Goal: Task Accomplishment & Management: Use online tool/utility

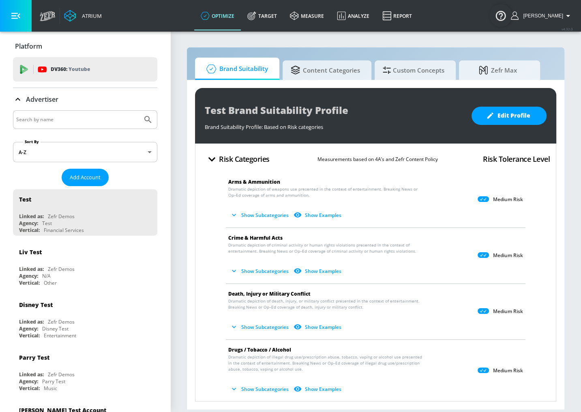
click at [84, 120] on input "Search by name" at bounding box center [77, 119] width 123 height 11
type input "mattel"
click at [139, 111] on button "Submit Search" at bounding box center [148, 120] width 18 height 18
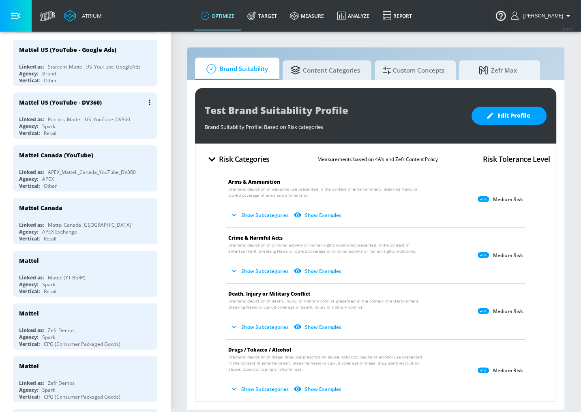
scroll to position [259, 0]
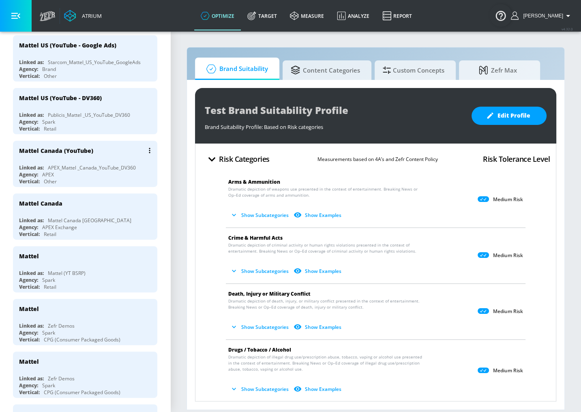
click at [115, 178] on div "Vertical: Other" at bounding box center [87, 181] width 136 height 7
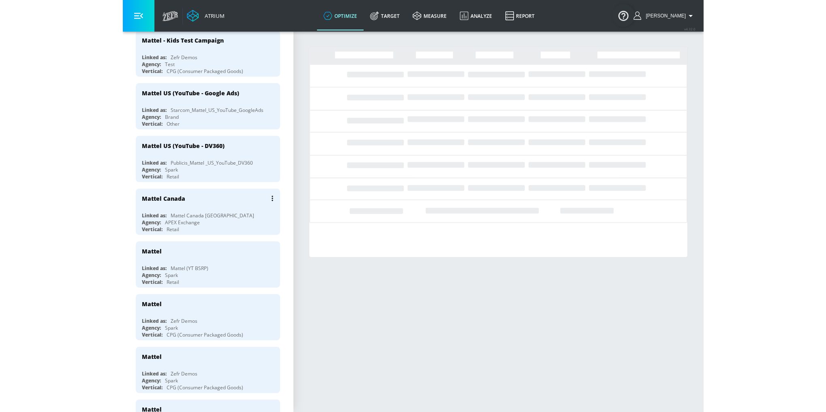
scroll to position [195, 0]
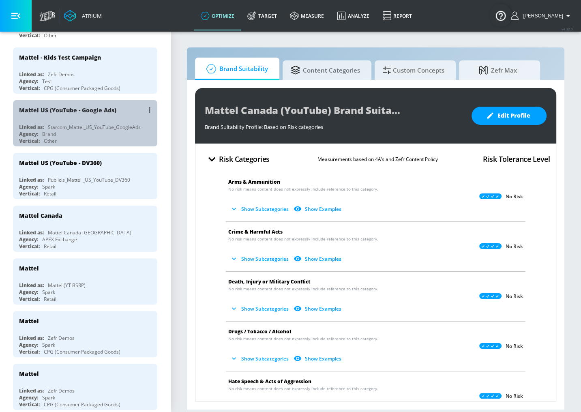
click at [118, 125] on div "Starcom_Mattel_US_YouTube_GoogleAds" at bounding box center [94, 127] width 93 height 7
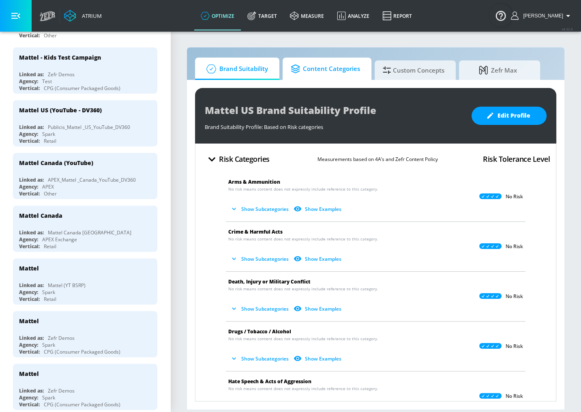
click at [349, 71] on span "Content Categories" at bounding box center [325, 68] width 69 height 19
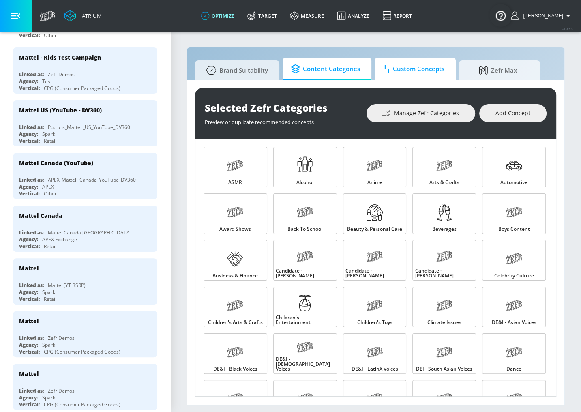
click at [404, 69] on span "Custom Concepts" at bounding box center [414, 68] width 62 height 19
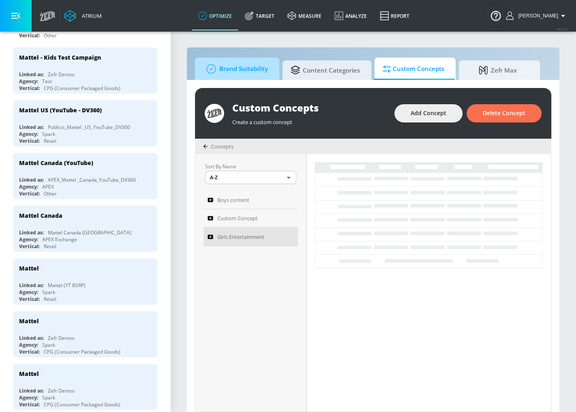
click at [227, 73] on span "Brand Suitability" at bounding box center [235, 68] width 65 height 19
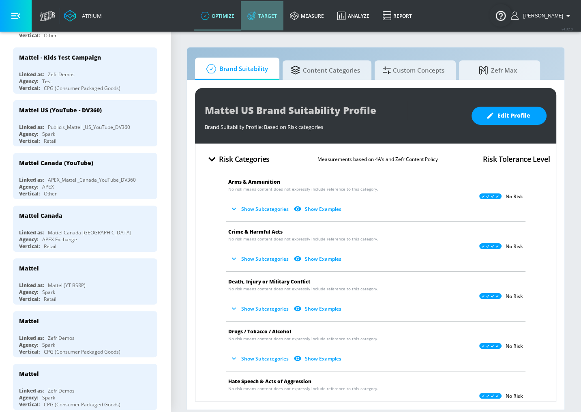
click at [282, 13] on link "Target" at bounding box center [262, 15] width 43 height 29
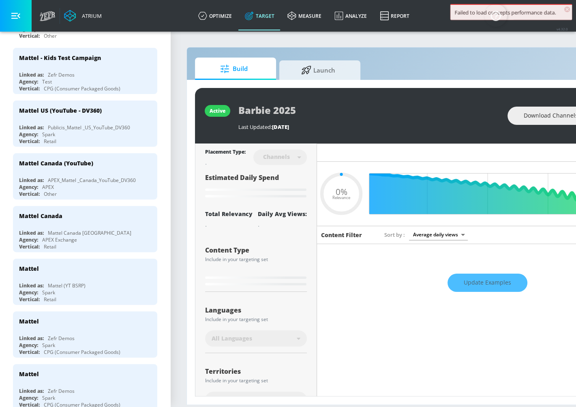
type input "0.65"
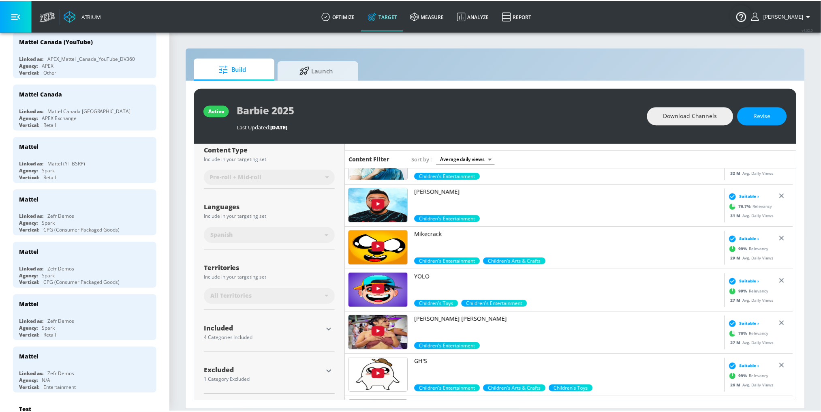
scroll to position [357, 0]
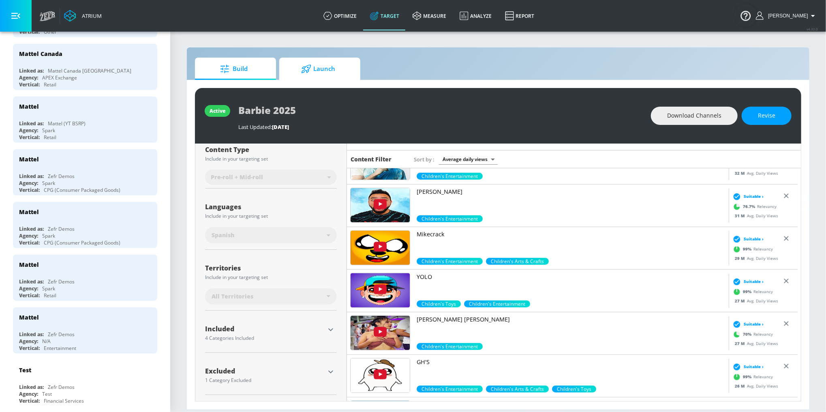
click at [322, 75] on span "Launch" at bounding box center [318, 68] width 62 height 19
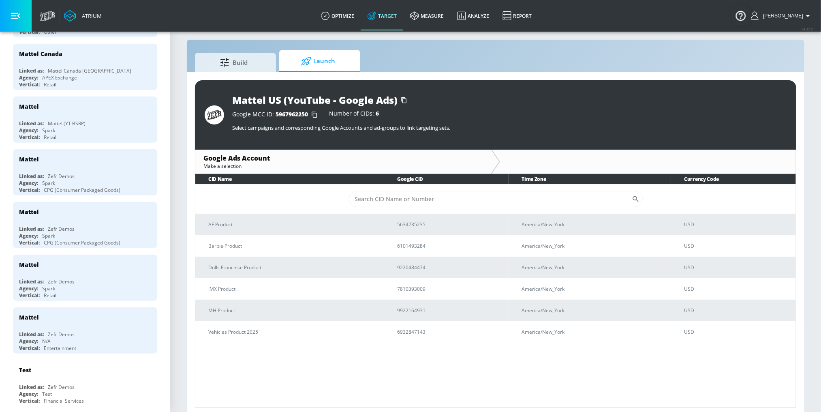
scroll to position [11, 0]
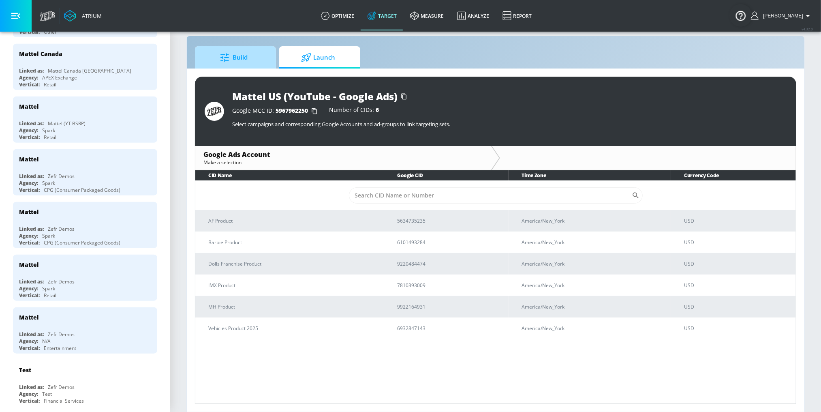
click at [239, 57] on span "Build" at bounding box center [234, 57] width 62 height 19
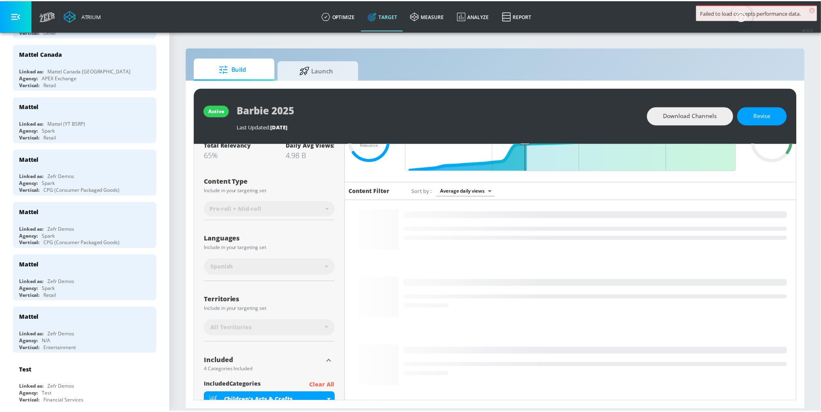
scroll to position [65, 0]
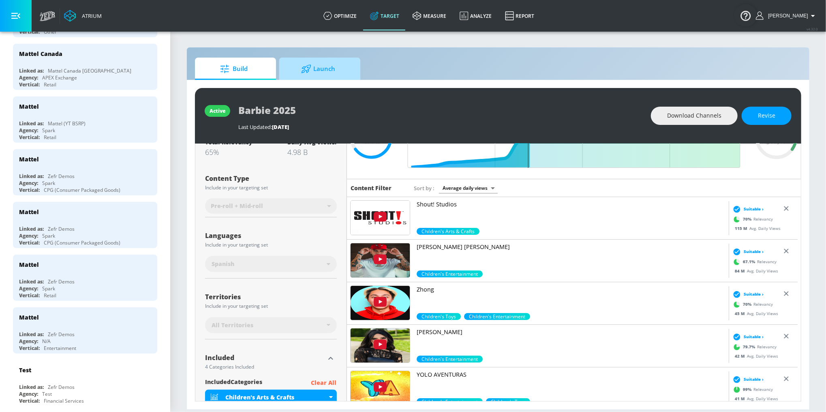
click at [327, 63] on span "Launch" at bounding box center [318, 68] width 62 height 19
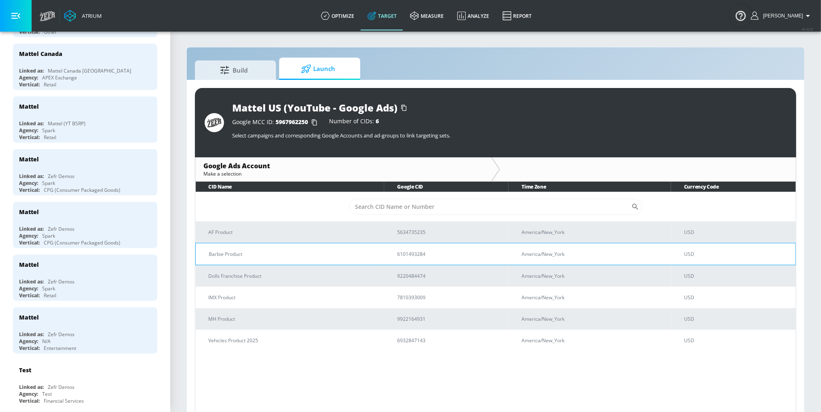
click at [224, 251] on p "Barbie Product" at bounding box center [293, 254] width 169 height 9
